Goal: Purchase product/service

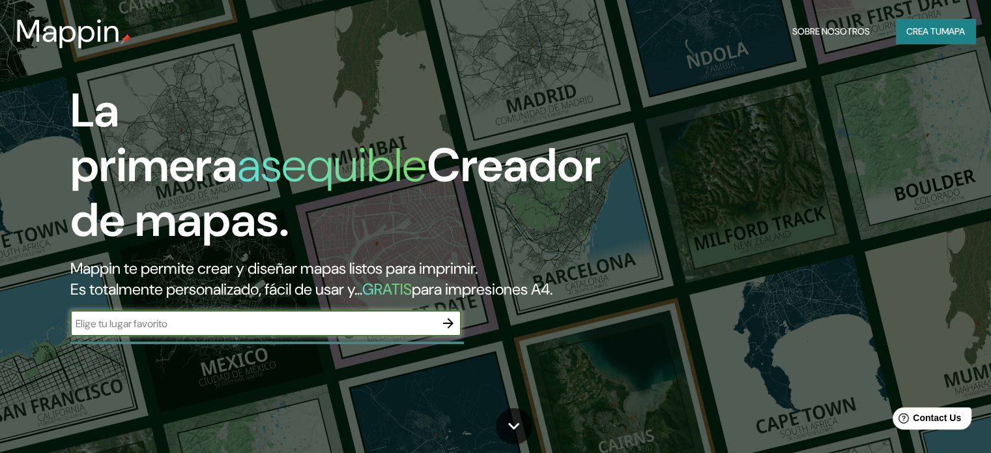
click at [347, 331] on input "text" at bounding box center [252, 323] width 365 height 15
type input "iztacalco"
click at [451, 328] on icon "button" at bounding box center [448, 323] width 10 height 10
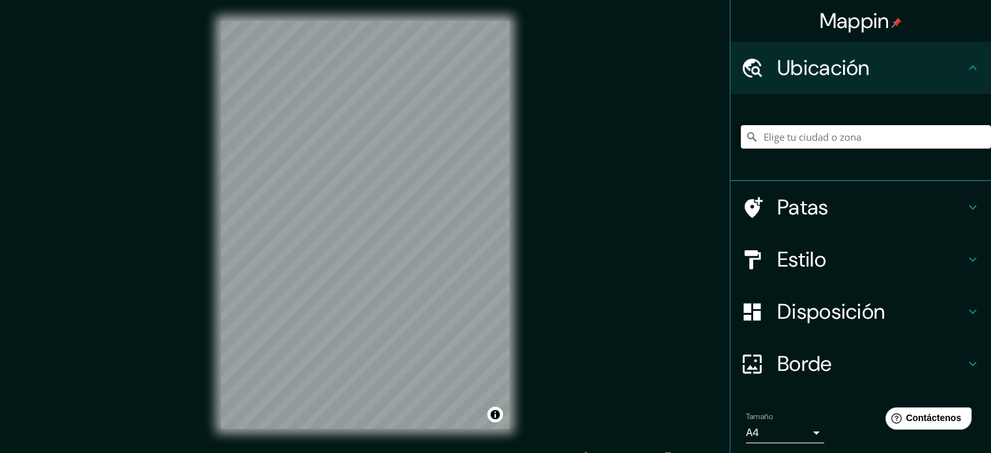
click at [802, 141] on input "Elige tu ciudad o zona" at bounding box center [866, 136] width 250 height 23
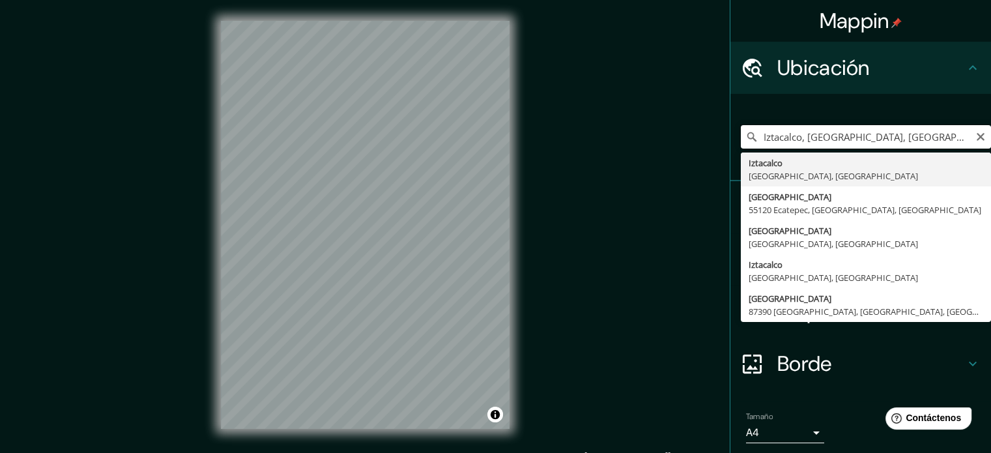
type input "Iztacalco, [GEOGRAPHIC_DATA], [GEOGRAPHIC_DATA]"
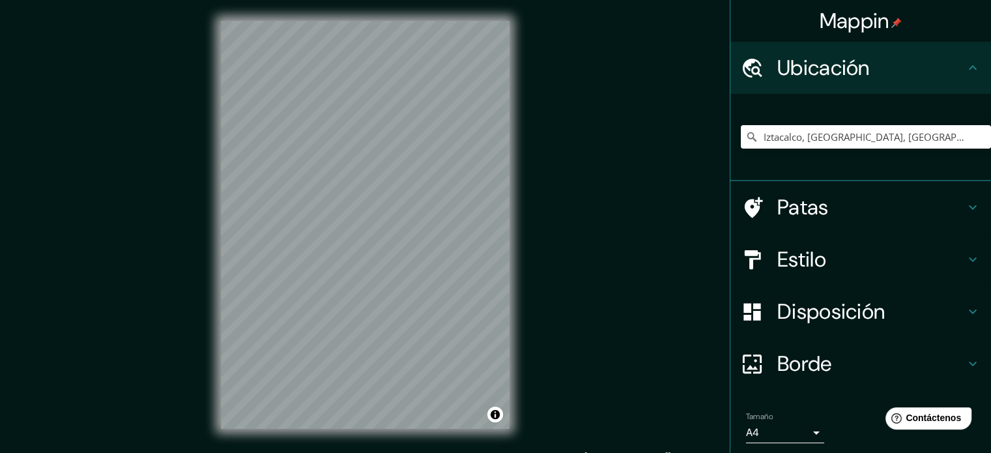
click at [826, 248] on h4 "Estilo" at bounding box center [871, 259] width 188 height 26
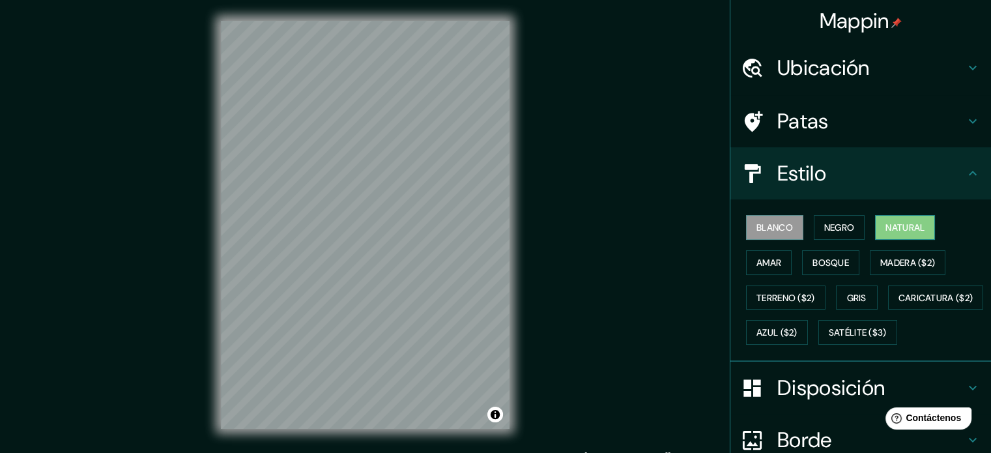
click at [875, 229] on button "Natural" at bounding box center [905, 227] width 60 height 25
click at [835, 225] on font "Negro" at bounding box center [839, 228] width 31 height 12
click at [875, 229] on button "Natural" at bounding box center [905, 227] width 60 height 25
